Goal: Task Accomplishment & Management: Manage account settings

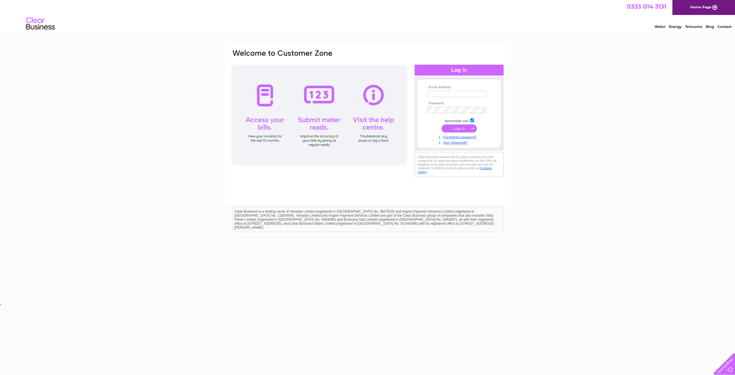
click at [437, 93] on input "text" at bounding box center [456, 94] width 59 height 6
type input "mail@sgsilicone.com"
click at [442, 125] on input "submit" at bounding box center [459, 129] width 35 height 8
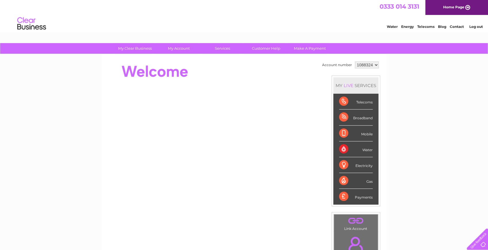
click at [376, 64] on select "1088324 1144637" at bounding box center [367, 64] width 24 height 7
select select "1144637"
click at [355, 61] on select "1088324 1144637" at bounding box center [367, 64] width 24 height 7
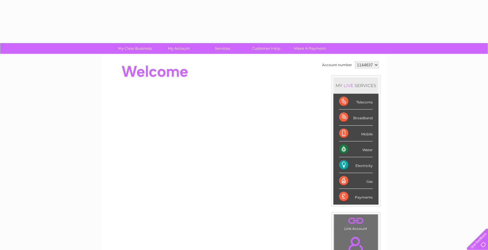
click at [181, 59] on div "Account number 1088324 1144637 MY LIVE SERVICES Telecoms Broadband Mobile Water…" at bounding box center [244, 160] width 284 height 213
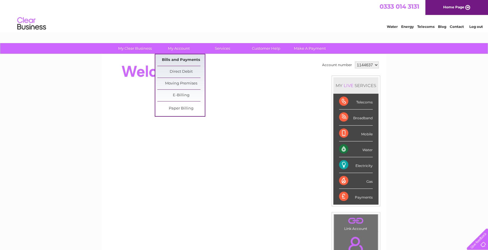
click at [182, 59] on link "Bills and Payments" at bounding box center [180, 59] width 47 height 11
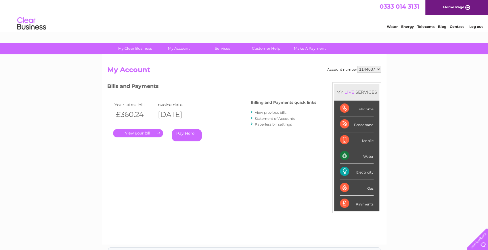
click at [132, 133] on link "." at bounding box center [138, 133] width 50 height 8
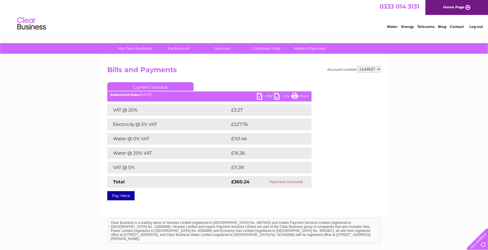
click at [305, 96] on link "Print" at bounding box center [299, 97] width 17 height 8
click at [268, 94] on link "PDF" at bounding box center [265, 97] width 17 height 8
click at [478, 26] on link "Log out" at bounding box center [476, 26] width 14 height 4
